Goal: Information Seeking & Learning: Learn about a topic

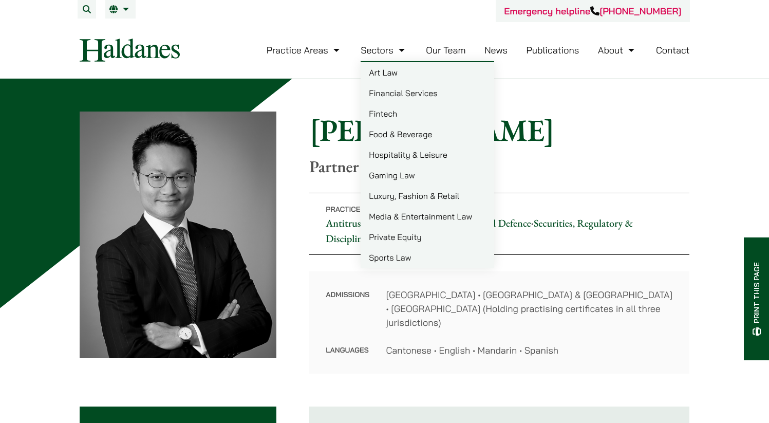
click at [448, 51] on link "Our Team" at bounding box center [446, 50] width 40 height 12
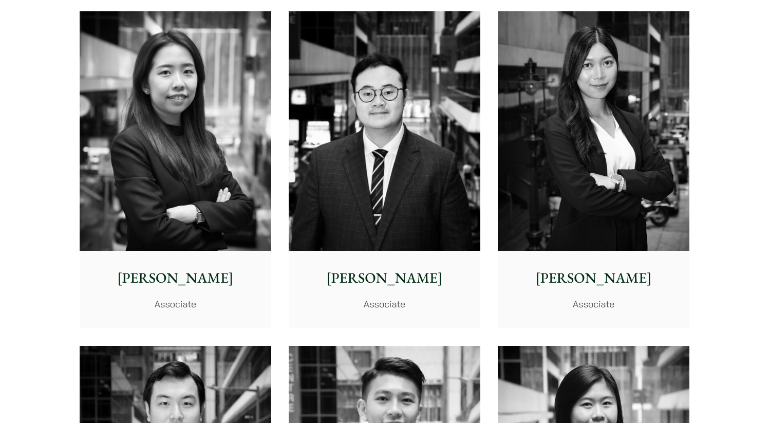
scroll to position [3696, 0]
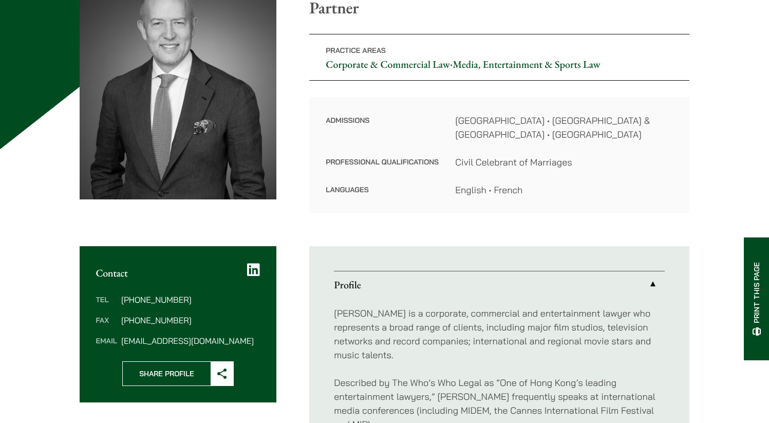
scroll to position [156, 0]
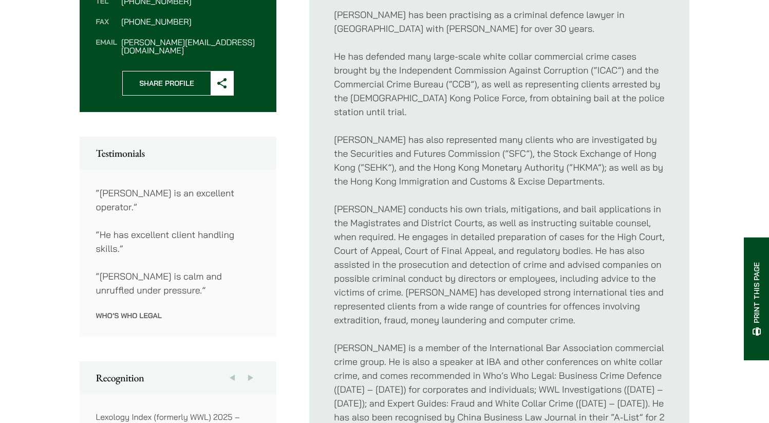
scroll to position [630, 0]
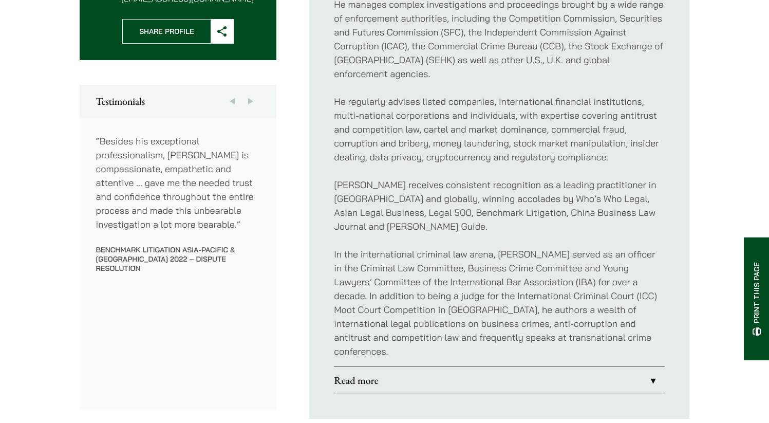
scroll to position [525, 0]
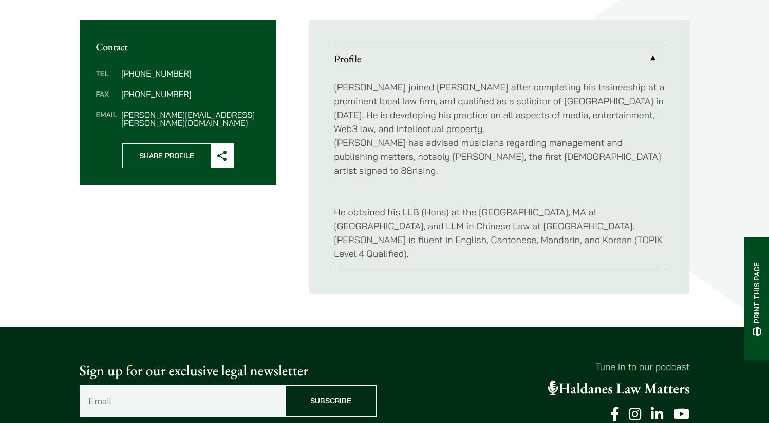
scroll to position [375, 0]
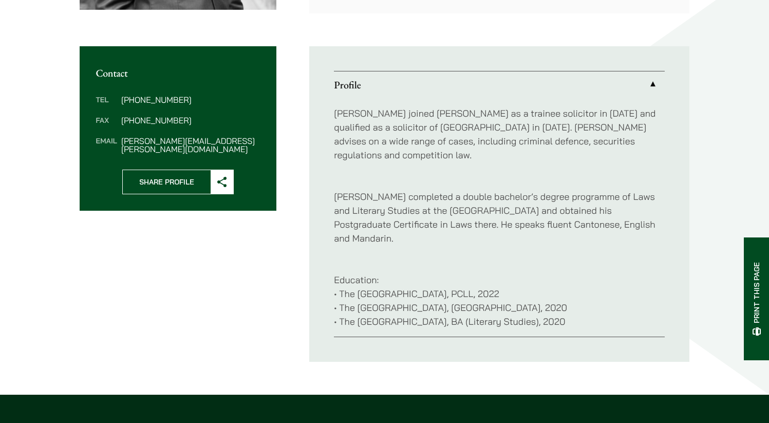
scroll to position [364, 0]
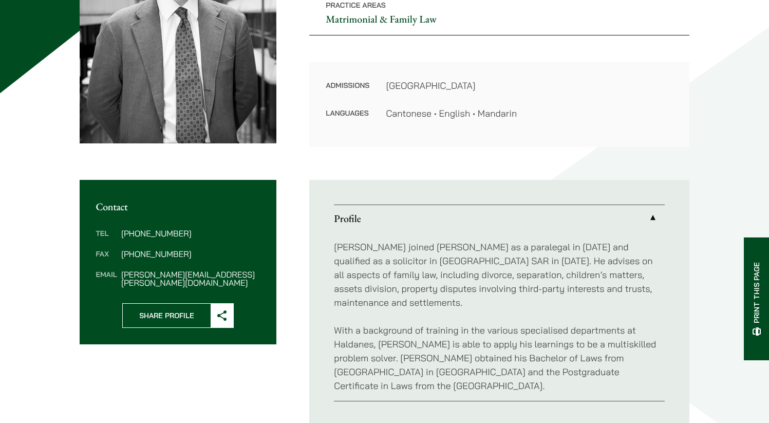
scroll to position [304, 0]
